Goal: Transaction & Acquisition: Purchase product/service

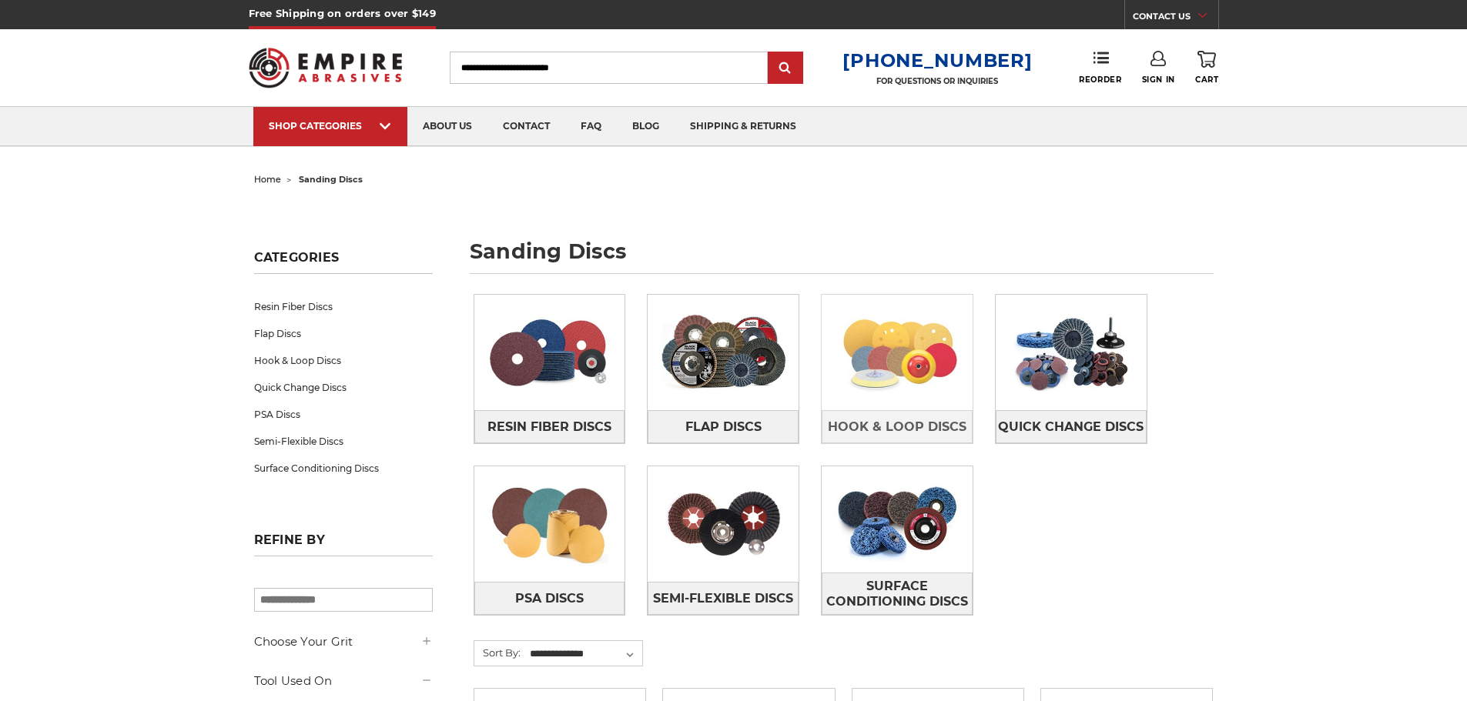
click at [905, 400] on img at bounding box center [896, 352] width 151 height 106
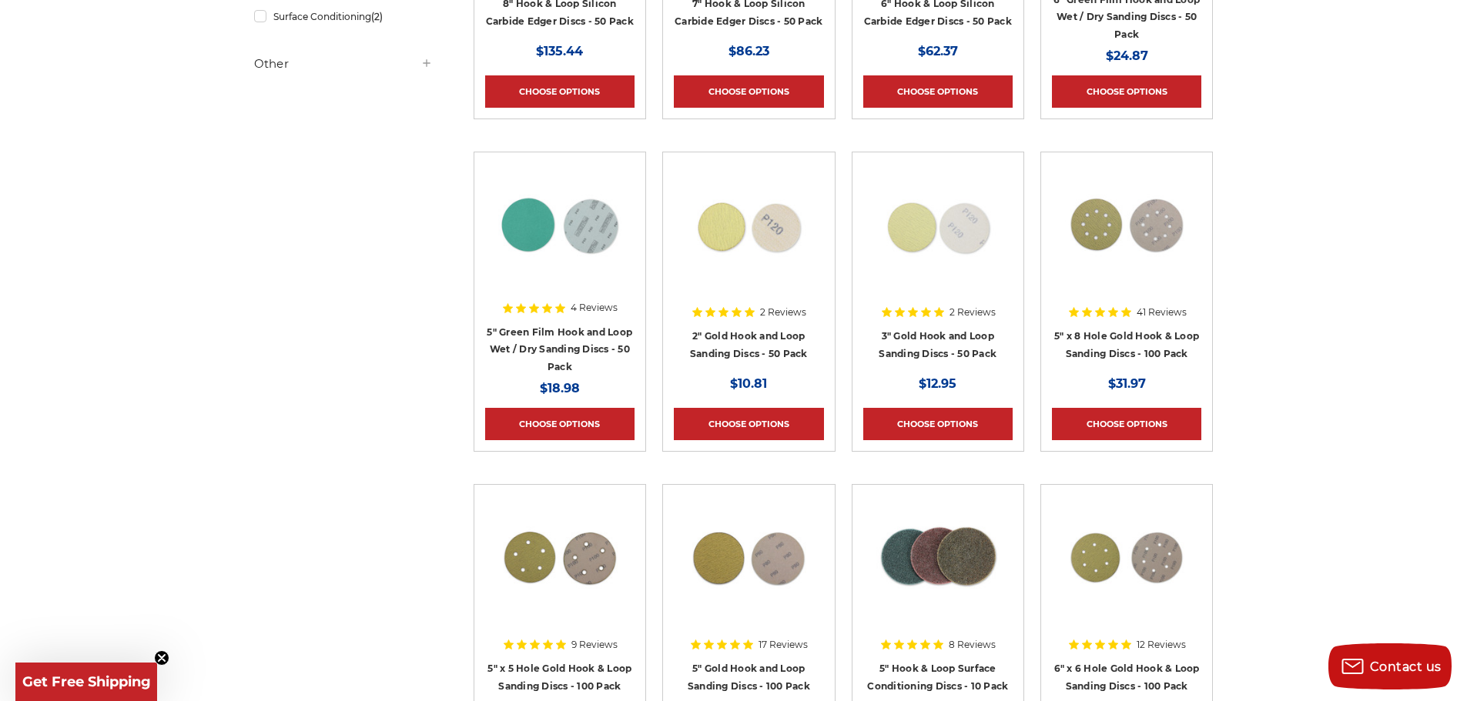
scroll to position [462, 0]
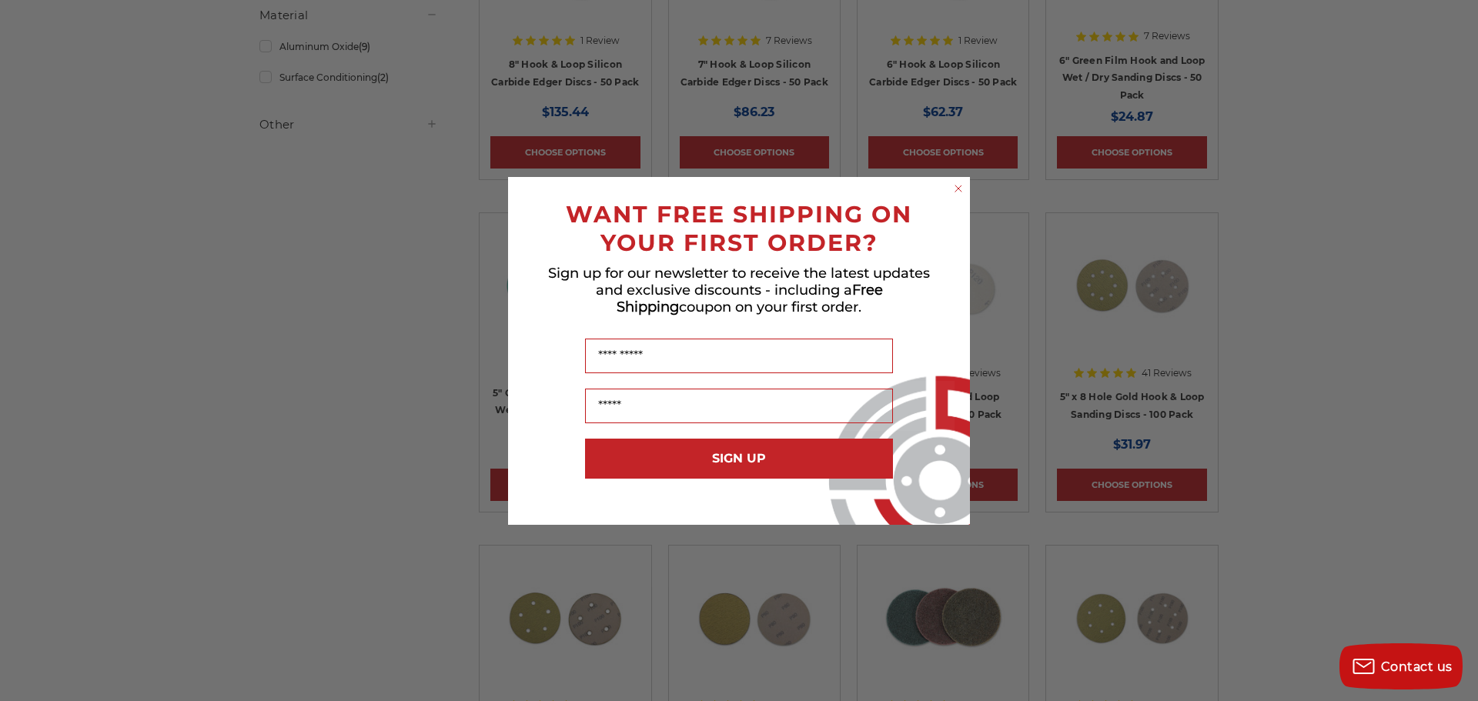
click at [950, 393] on div "POPUP Form" at bounding box center [739, 406] width 431 height 50
click at [966, 186] on form "WANT FREE SHIPPING ON YOUR FIRST ORDER? Sign up for our newsletter to receive t…" at bounding box center [739, 351] width 462 height 348
click at [957, 183] on circle "Close dialog" at bounding box center [959, 188] width 15 height 15
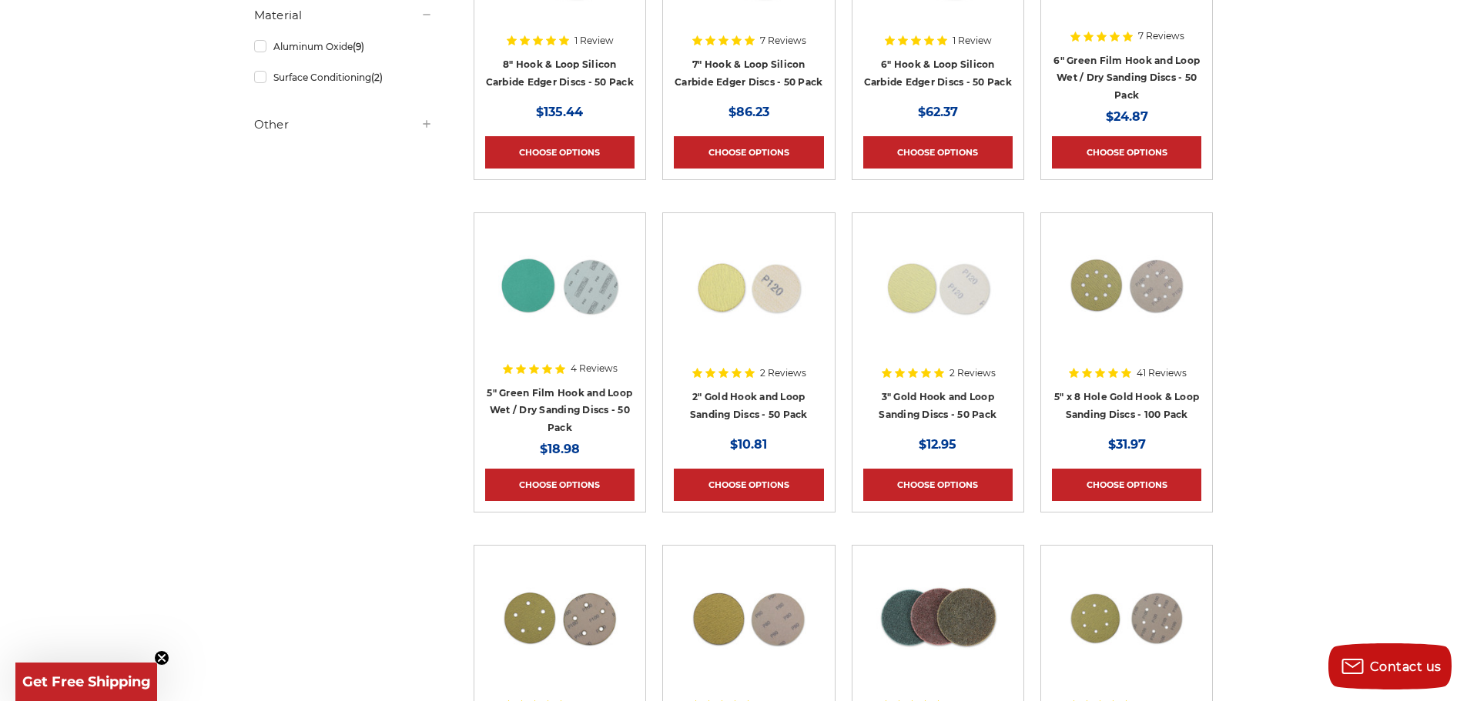
click at [939, 403] on h4 "3" Gold Hook and Loop Sanding Discs - 50 Pack" at bounding box center [937, 409] width 149 height 43
click at [937, 392] on link "3" Gold Hook and Loop Sanding Discs - 50 Pack" at bounding box center [937, 405] width 118 height 29
